Goal: Communication & Community: Participate in discussion

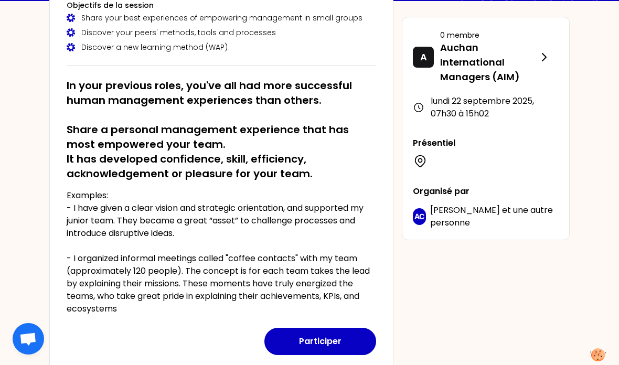
scroll to position [134, 0]
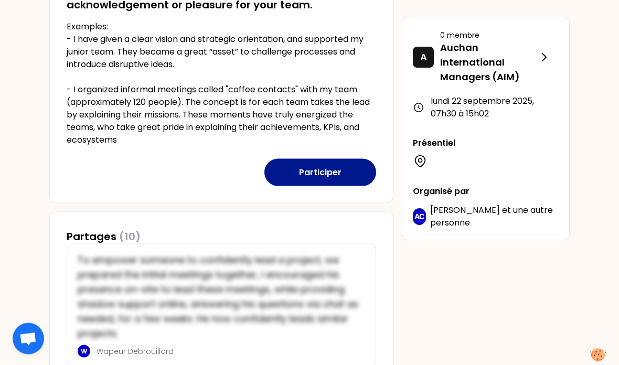
click at [338, 171] on button "Participer" at bounding box center [320, 172] width 112 height 27
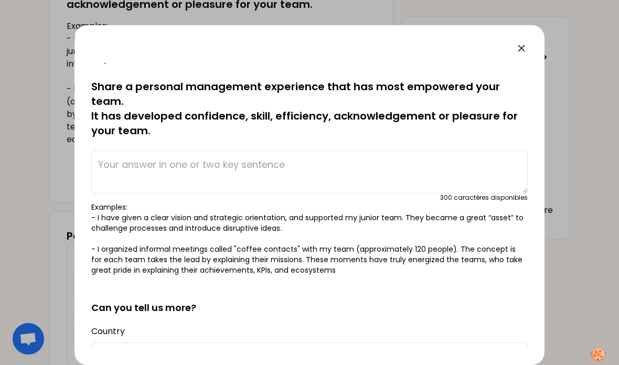
scroll to position [24, 0]
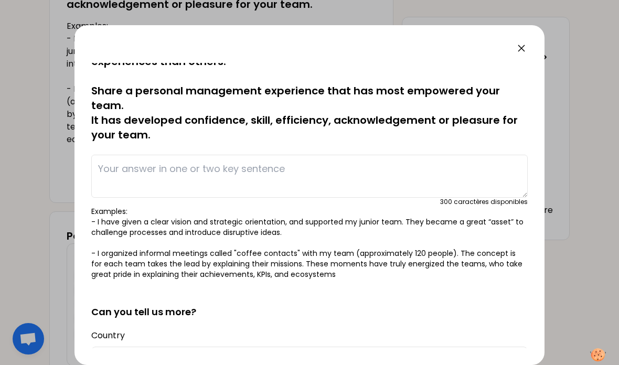
click at [131, 156] on textarea at bounding box center [309, 176] width 436 height 43
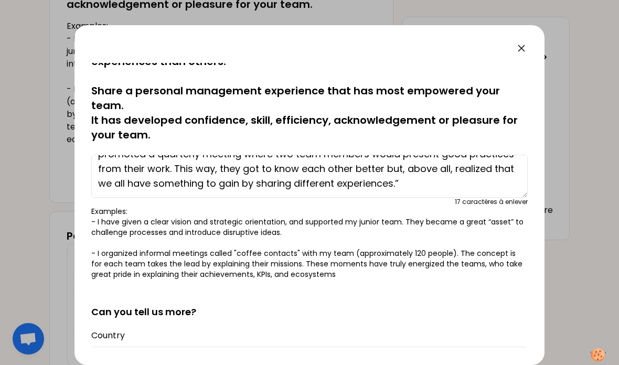
scroll to position [302, 0]
click at [427, 170] on textarea "“As the leader of a team made up of Auchan members and former DIA colleagues, I…" at bounding box center [309, 176] width 436 height 43
click at [422, 169] on textarea "“As the leader of a team made up of Auchan members and former DIA colleagues, I…" at bounding box center [309, 176] width 436 height 43
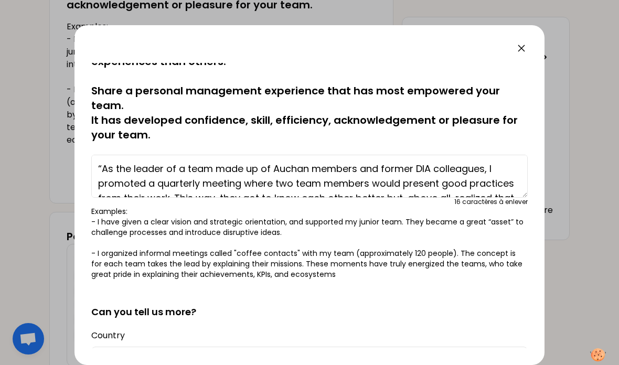
scroll to position [0, 0]
click at [101, 155] on textarea "“As the leader of a team made up of Auchan members and former DIA colleagues, I…" at bounding box center [309, 176] width 436 height 43
type textarea "As the leader of a team made up of Auchan members and former DIA colleagues, I …"
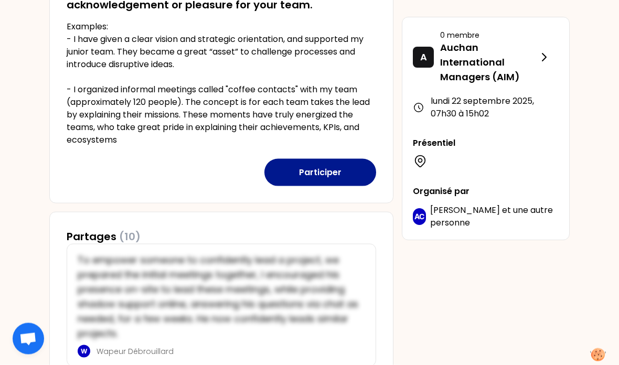
click at [324, 175] on button "Participer" at bounding box center [320, 172] width 112 height 27
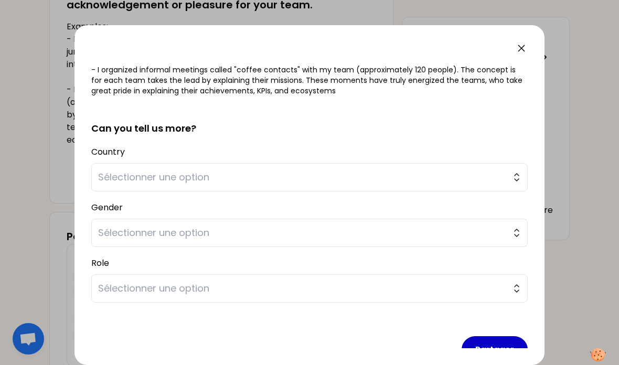
scroll to position [211, 0]
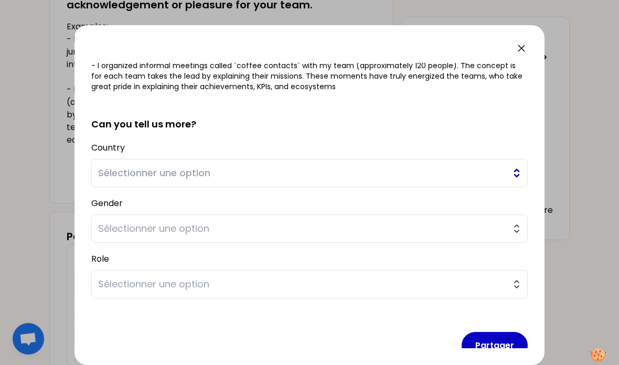
click at [298, 159] on button "Sélectionner une option" at bounding box center [309, 173] width 436 height 28
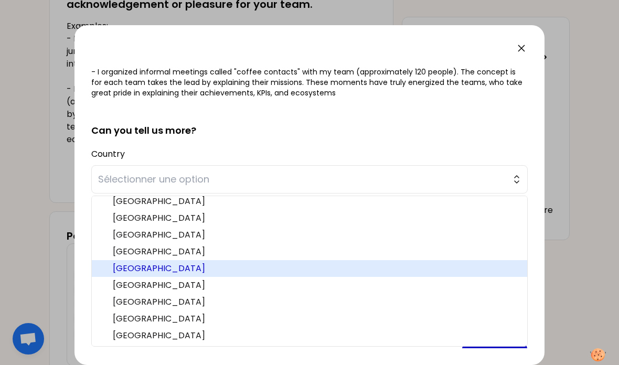
scroll to position [39, 0]
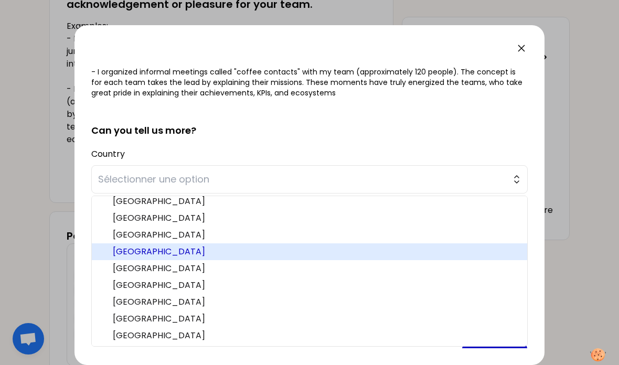
click at [222, 245] on span "[GEOGRAPHIC_DATA]" at bounding box center [316, 251] width 406 height 13
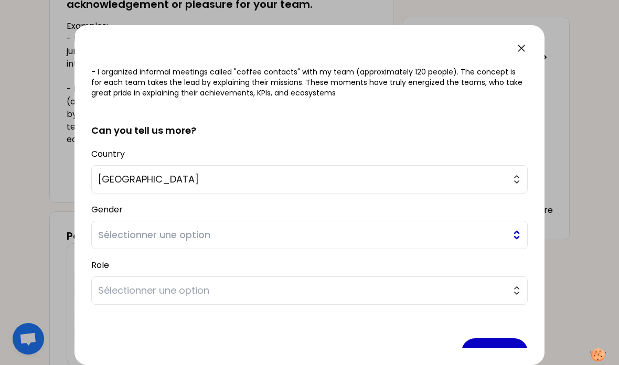
click at [215, 227] on span "Sélectionner une option" at bounding box center [302, 234] width 408 height 15
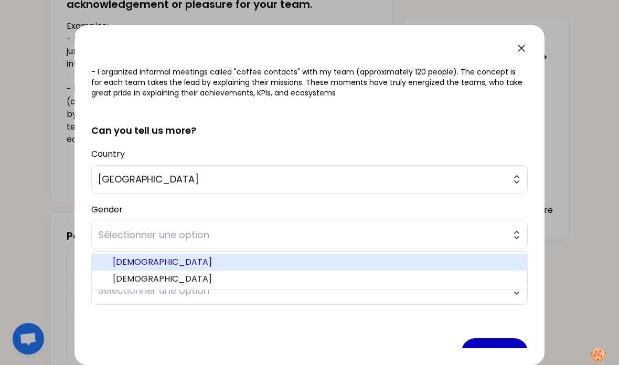
click at [198, 256] on span "[DEMOGRAPHIC_DATA]" at bounding box center [316, 262] width 406 height 13
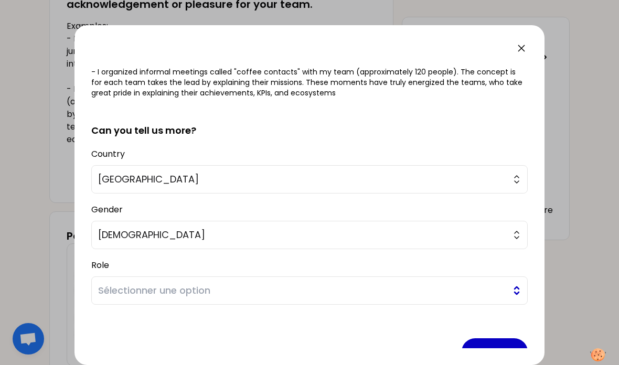
click at [197, 283] on span "Sélectionner une option" at bounding box center [302, 290] width 408 height 15
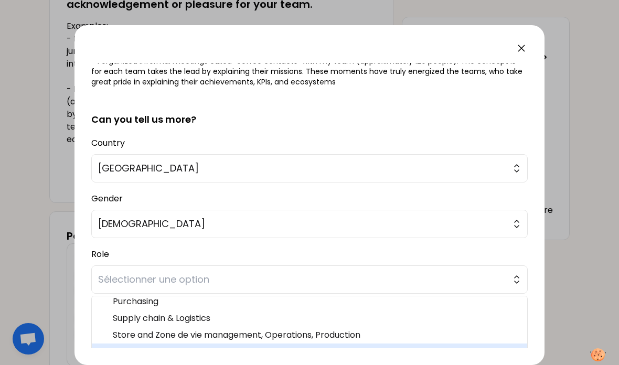
scroll to position [72, 0]
click at [186, 345] on span "Other" at bounding box center [316, 351] width 406 height 13
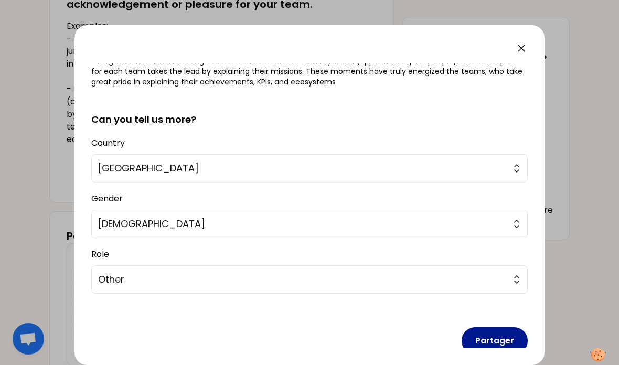
click at [517, 327] on button "Partager" at bounding box center [494, 340] width 66 height 27
click at [506, 330] on button "Partager" at bounding box center [494, 340] width 66 height 27
click at [504, 327] on button "Partager" at bounding box center [494, 340] width 66 height 27
click at [510, 327] on button "Partager" at bounding box center [494, 340] width 66 height 27
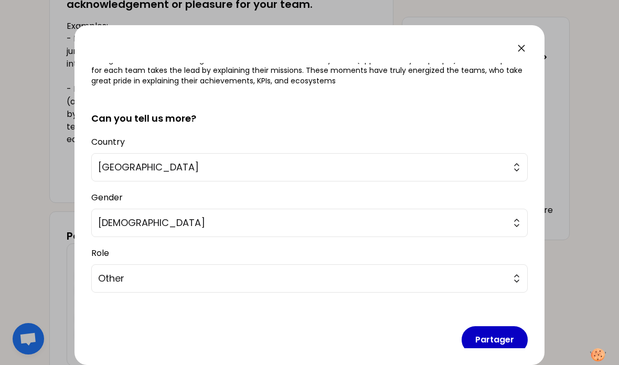
scroll to position [222, 0]
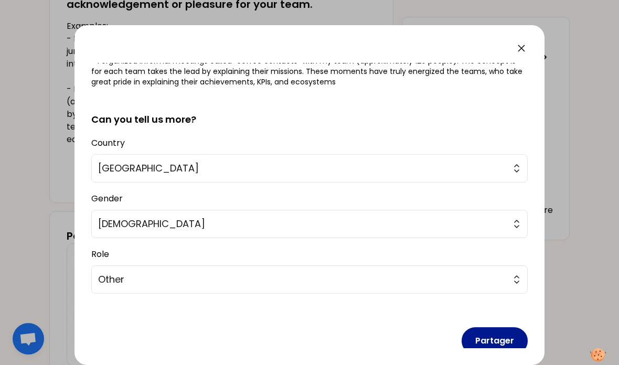
click at [496, 327] on button "Partager" at bounding box center [494, 340] width 66 height 27
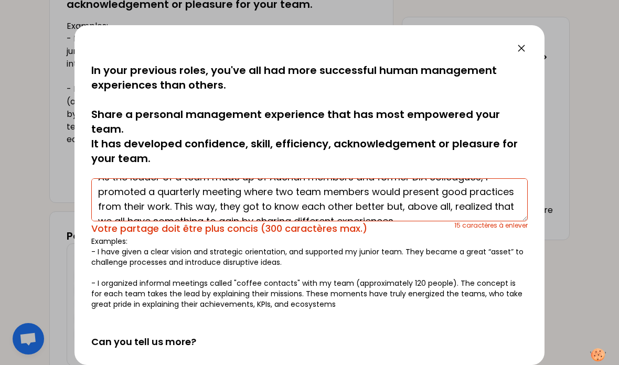
scroll to position [25, 0]
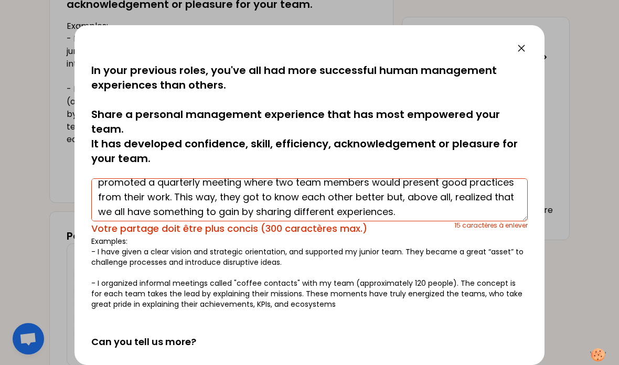
click at [415, 203] on textarea "As the leader of a team made up of Auchan members and former DIA colleagues, I …" at bounding box center [309, 199] width 436 height 43
click at [402, 200] on textarea "As the leader of a team made up of Auchan members and former DIA colleagues, I …" at bounding box center [309, 199] width 436 height 43
click at [401, 199] on textarea "As the leader of a team made up of Auchan members and former DIA colleagues, I …" at bounding box center [309, 199] width 436 height 43
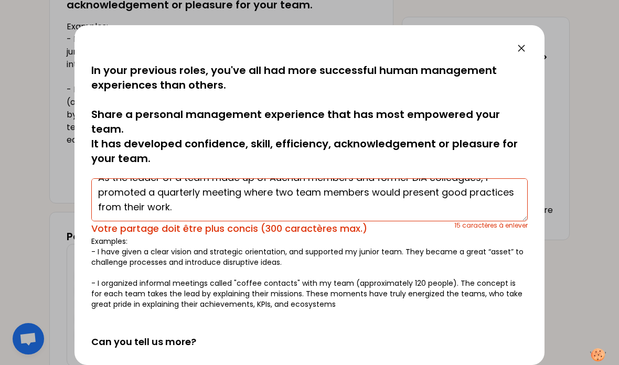
scroll to position [15, 0]
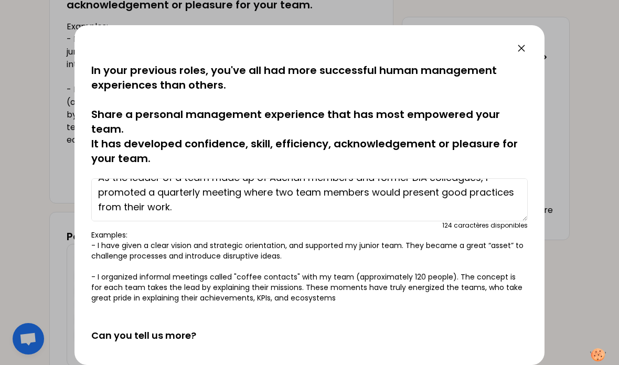
click at [515, 178] on textarea "As the leader of a team made up of Auchan members and former DIA colleagues, I …" at bounding box center [309, 199] width 436 height 43
click at [471, 191] on textarea "As the leader of a team made up of Auchan members and former DIA colleagues, I …" at bounding box center [309, 199] width 436 height 43
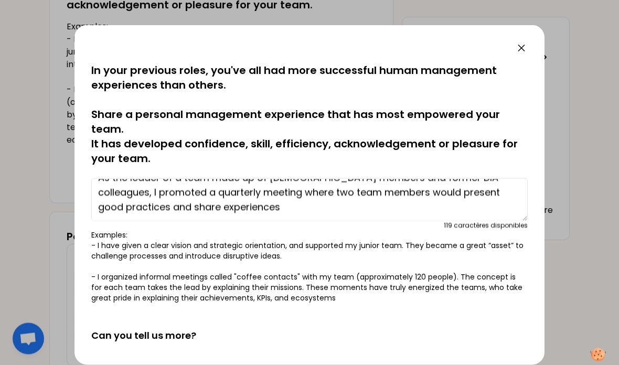
click at [310, 191] on textarea "As the leader of a team made up of [DEMOGRAPHIC_DATA] members and former DIA co…" at bounding box center [309, 199] width 436 height 43
click at [295, 191] on textarea "As the leader of a team made up of [DEMOGRAPHIC_DATA] members and former DIA co…" at bounding box center [309, 199] width 436 height 43
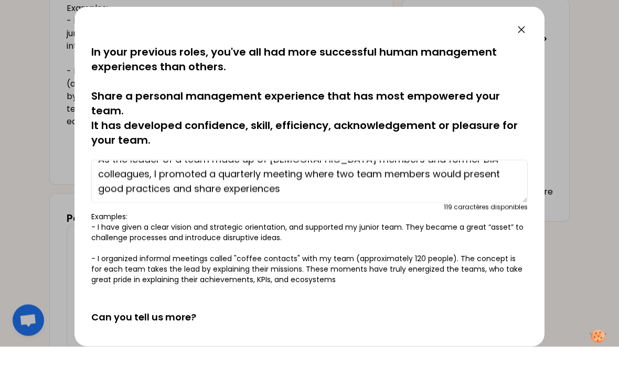
click at [253, 178] on textarea "As the leader of a team made up of [DEMOGRAPHIC_DATA] members and former DIA co…" at bounding box center [309, 199] width 436 height 43
click at [147, 178] on textarea "As the leader of a team made up of [DEMOGRAPHIC_DATA] members and former DIA co…" at bounding box center [309, 199] width 436 height 43
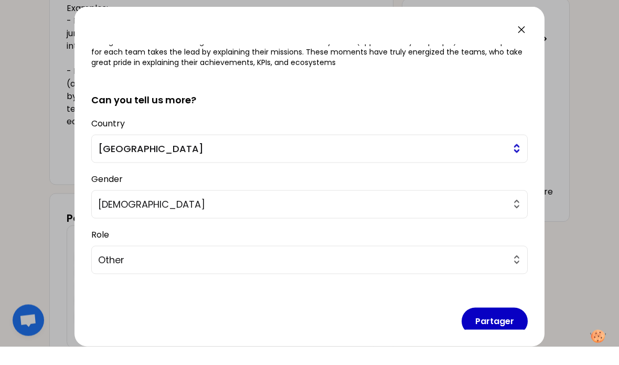
scroll to position [216, 0]
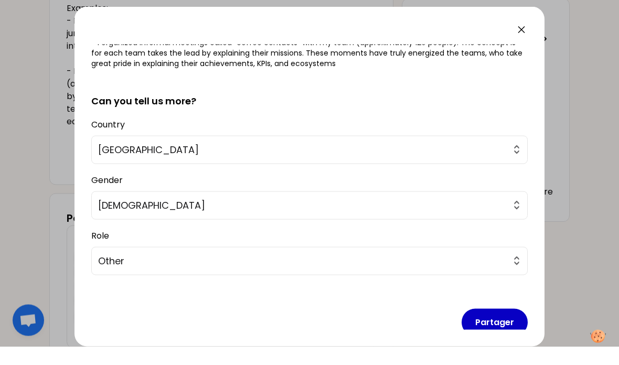
type textarea "As the leader of a team made up of Auchan members and former DIA colleagues, I …"
click at [484, 302] on div "Partager" at bounding box center [309, 332] width 436 height 61
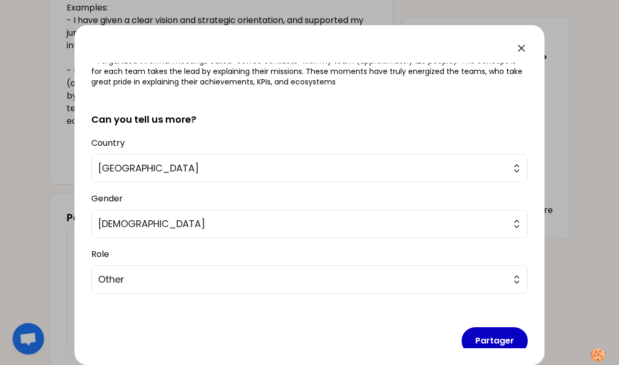
click at [498, 310] on div "Partager" at bounding box center [309, 332] width 436 height 61
click at [496, 327] on button "Partager" at bounding box center [494, 340] width 66 height 27
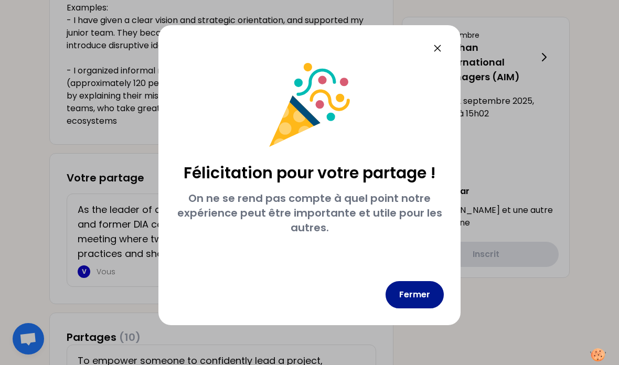
click at [420, 293] on button "Fermer" at bounding box center [414, 294] width 58 height 27
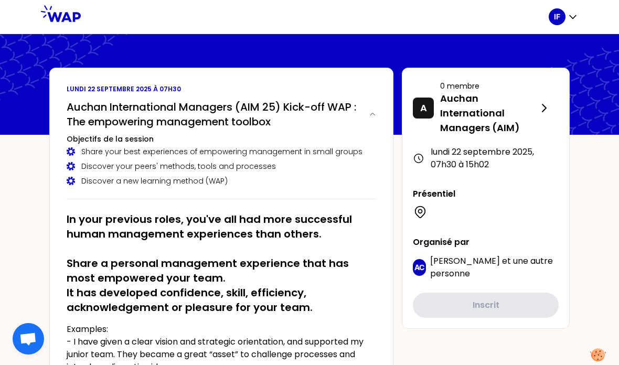
click at [486, 151] on div "lundi 22 septembre 2025 , 07h30 à 15h02" at bounding box center [486, 158] width 146 height 25
click at [478, 164] on div "lundi 22 septembre 2025 , 07h30 à 15h02" at bounding box center [486, 158] width 146 height 25
click at [532, 211] on div at bounding box center [486, 211] width 146 height 15
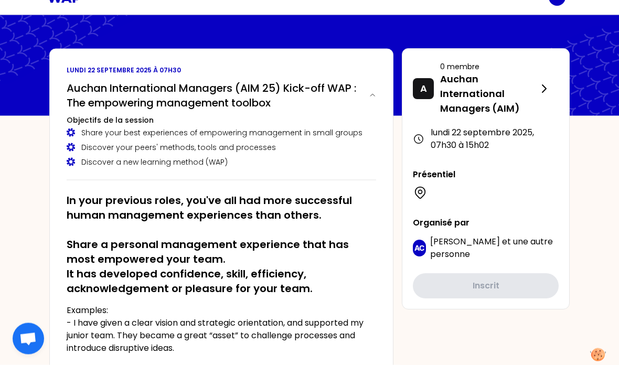
scroll to position [20, 0]
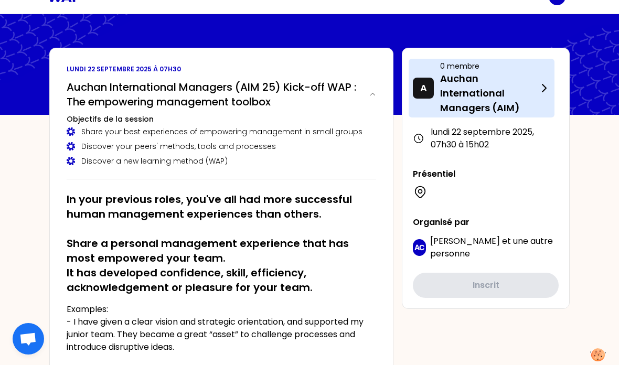
click at [542, 102] on div "A 0 membre Auchan International Managers (AIM)" at bounding box center [481, 88] width 146 height 59
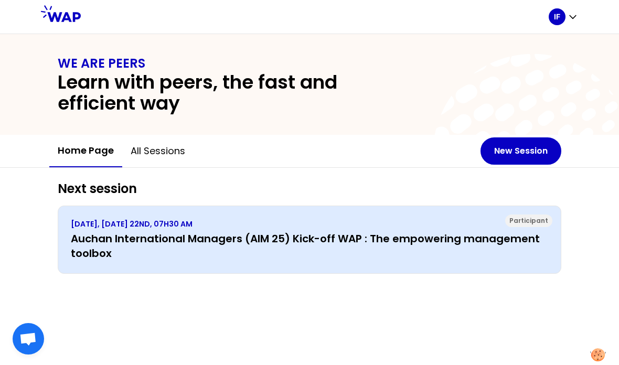
click at [363, 231] on h3 "Auchan International Managers (AIM 25) Kick-off WAP : The empowering management…" at bounding box center [309, 245] width 477 height 29
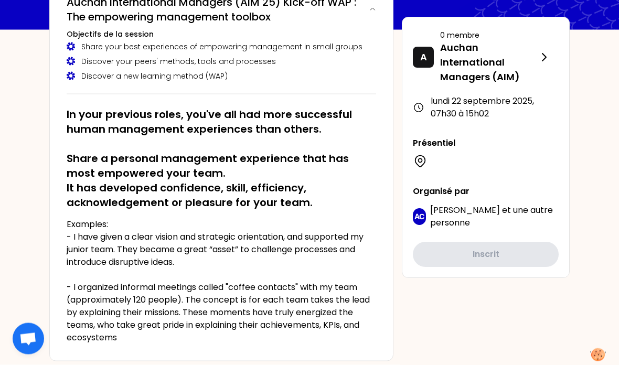
scroll to position [105, 0]
